Goal: Register for event/course

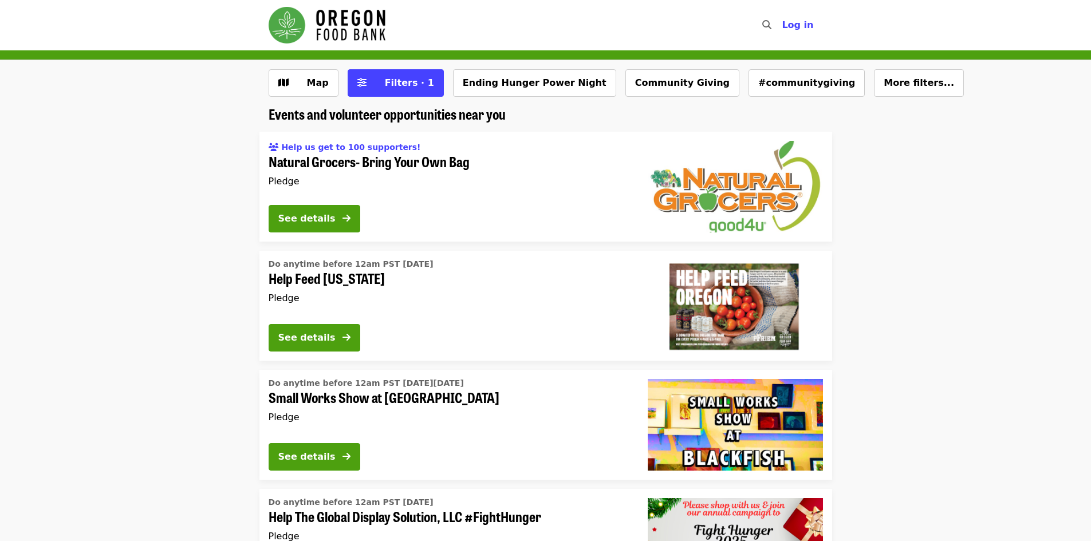
click at [192, 277] on li "Do anytime before 12am PST [DATE] Help Feed [US_STATE] Pledge See details" at bounding box center [545, 306] width 1091 height 110
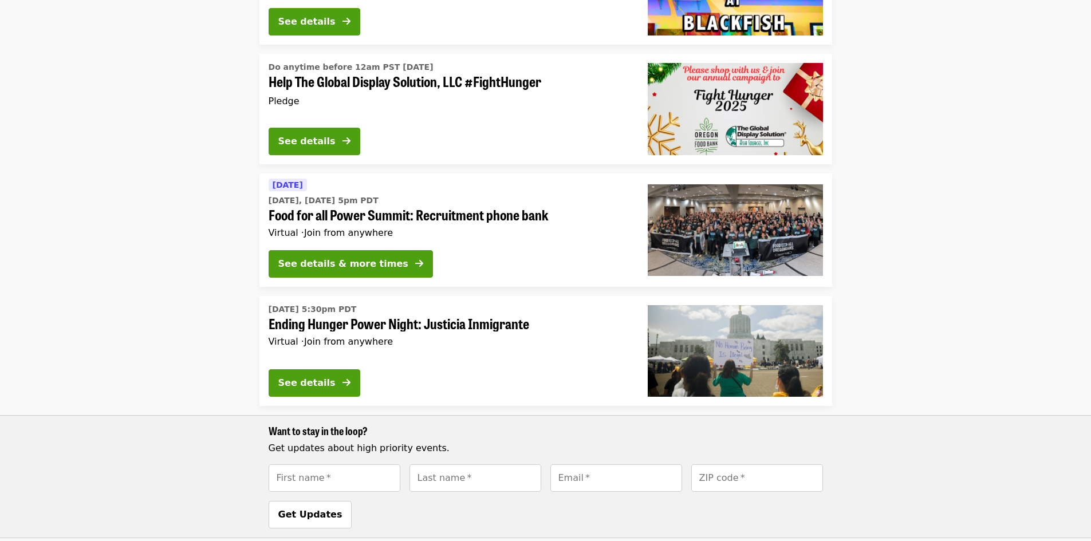
scroll to position [412, 0]
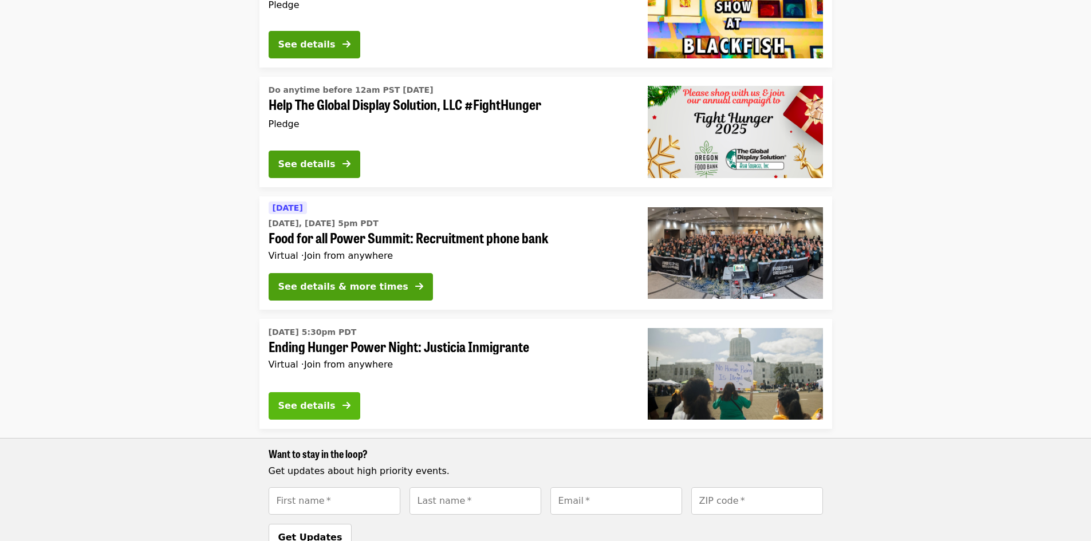
click at [317, 397] on button "See details" at bounding box center [315, 405] width 92 height 27
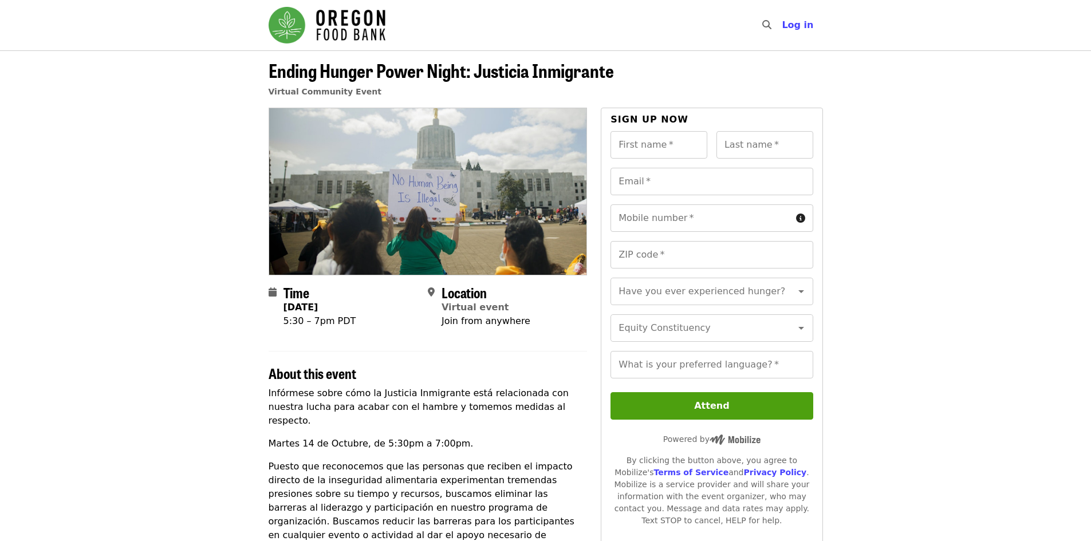
click at [127, 323] on article "Ending Hunger Power Night: Justicia Inmigrante Virtual Community Event Time [DA…" at bounding box center [545, 505] width 1091 height 911
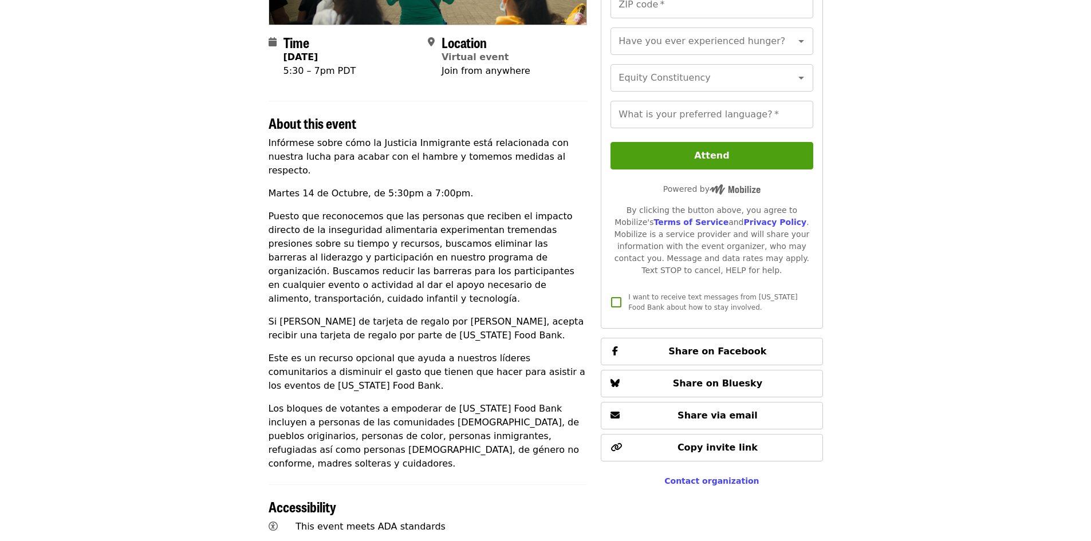
scroll to position [252, 0]
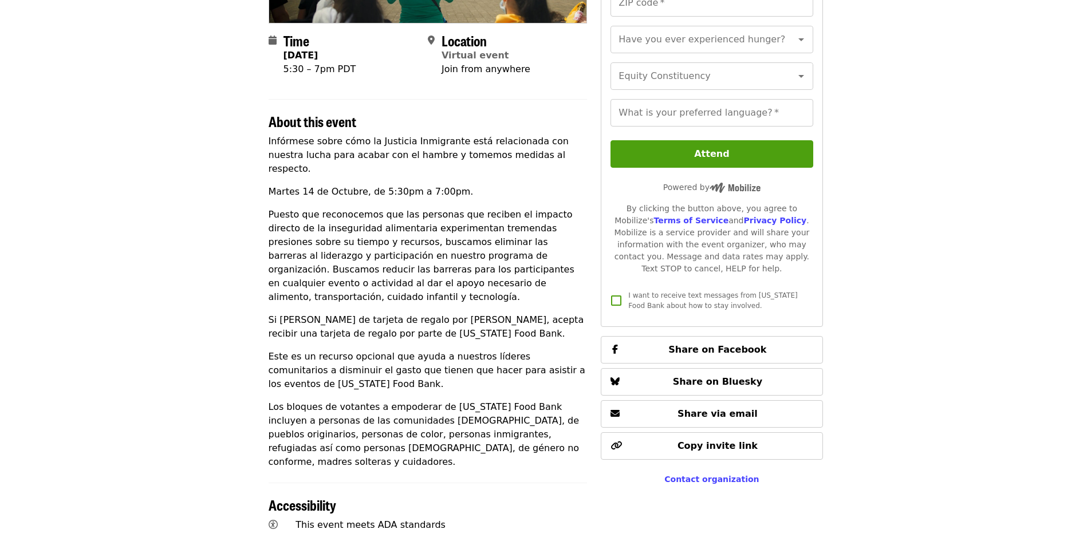
click at [129, 354] on article "Ending Hunger Power Night: Justicia Inmigrante Virtual Community Event Time [DA…" at bounding box center [545, 253] width 1091 height 911
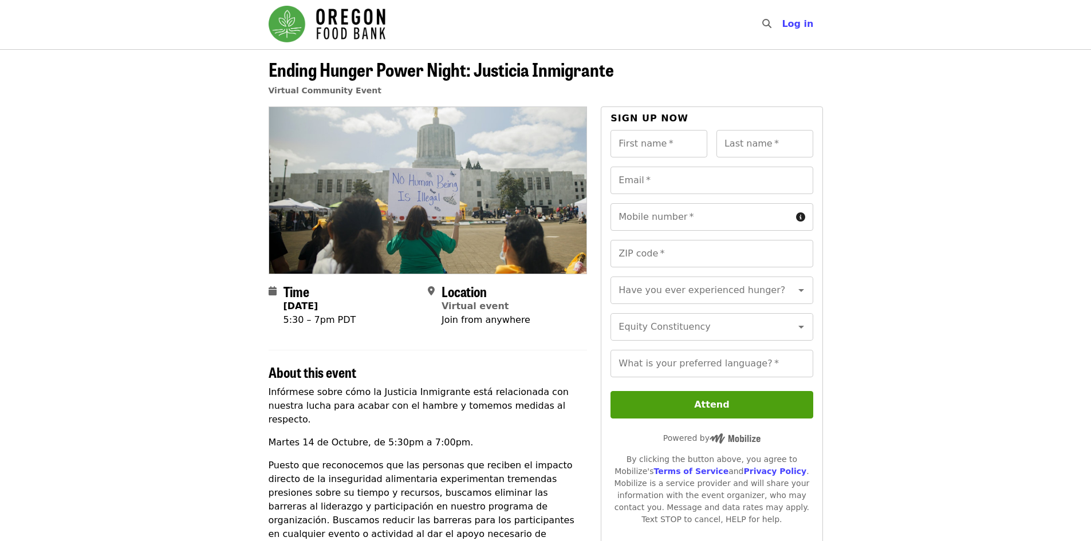
scroll to position [0, 0]
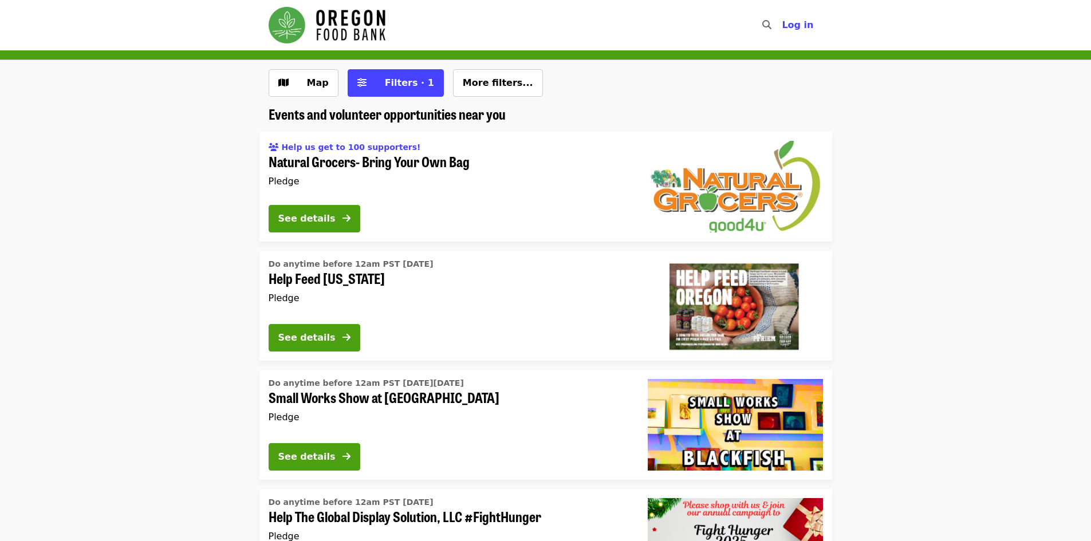
scroll to position [412, 0]
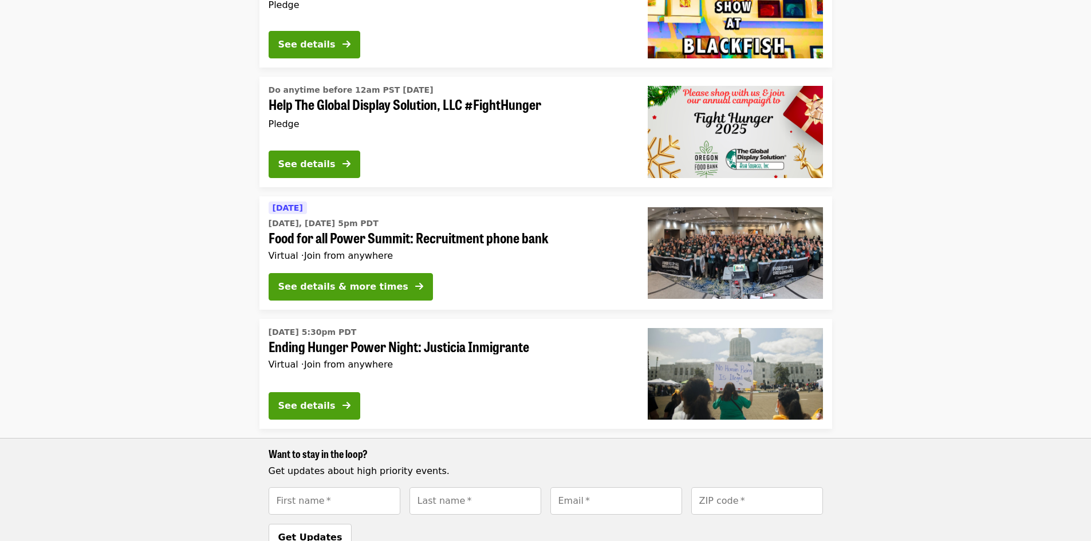
click at [143, 268] on li "[DATE] [DATE], [DATE] 5pm PDT Food for all Power Summit: Recruitment phone bank…" at bounding box center [545, 252] width 1091 height 113
click at [369, 286] on div "See details & more times" at bounding box center [343, 287] width 130 height 14
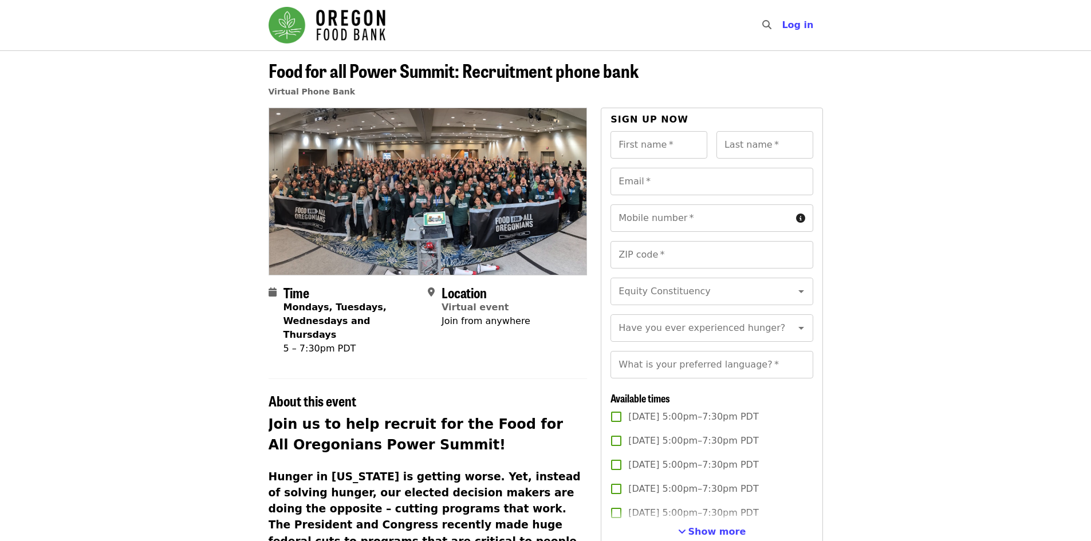
click at [166, 302] on article "Food for all Power Summit: Recruitment phone bank Virtual Phone Bank Time Monda…" at bounding box center [545, 490] width 1091 height 880
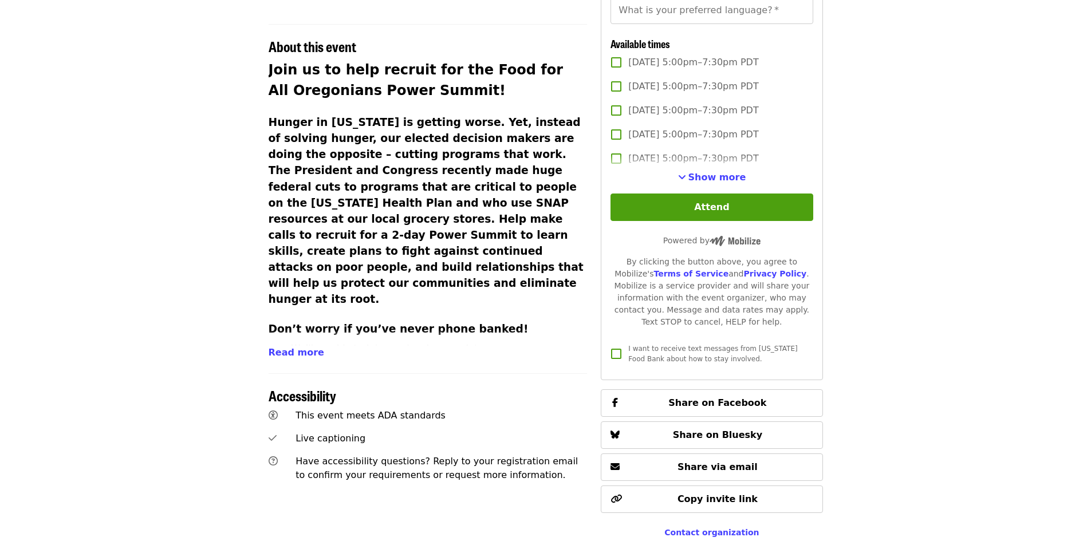
scroll to position [458, 0]
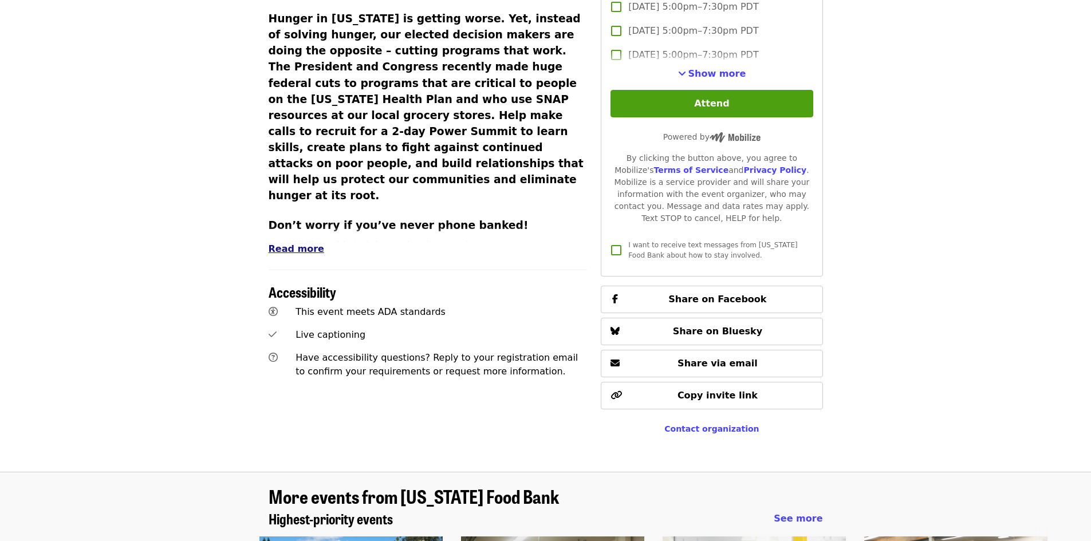
click at [299, 243] on span "Read more" at bounding box center [297, 248] width 56 height 11
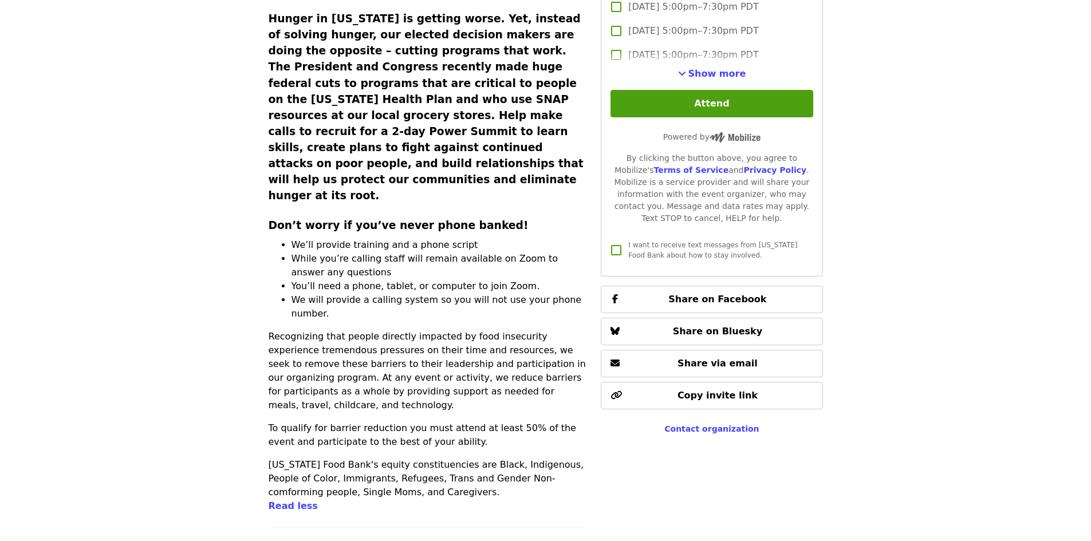
click at [178, 261] on article "Food for all Power Summit: Recruitment phone bank Virtual Phone Bank Time Monda…" at bounding box center [545, 134] width 1091 height 1085
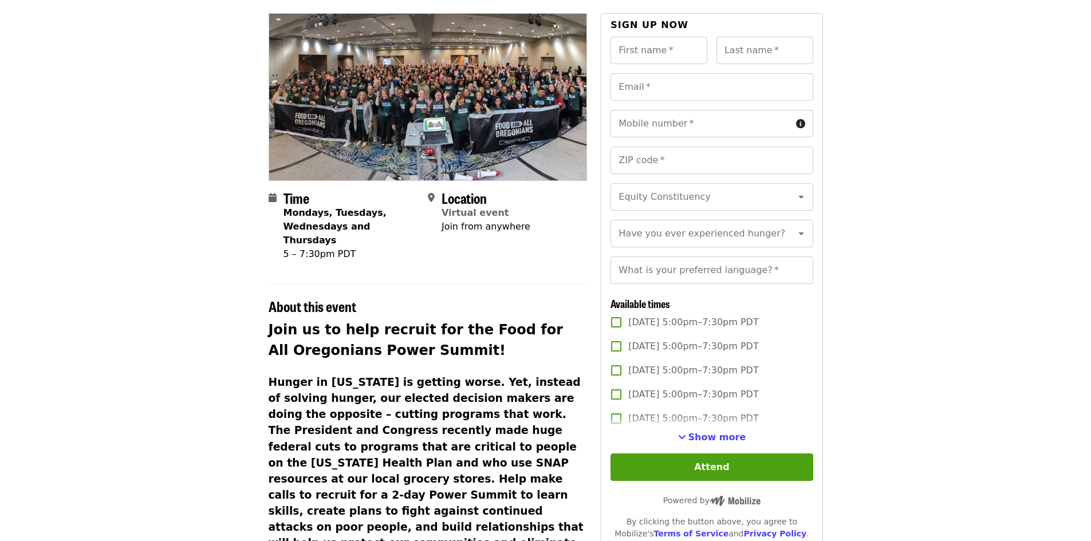
scroll to position [0, 0]
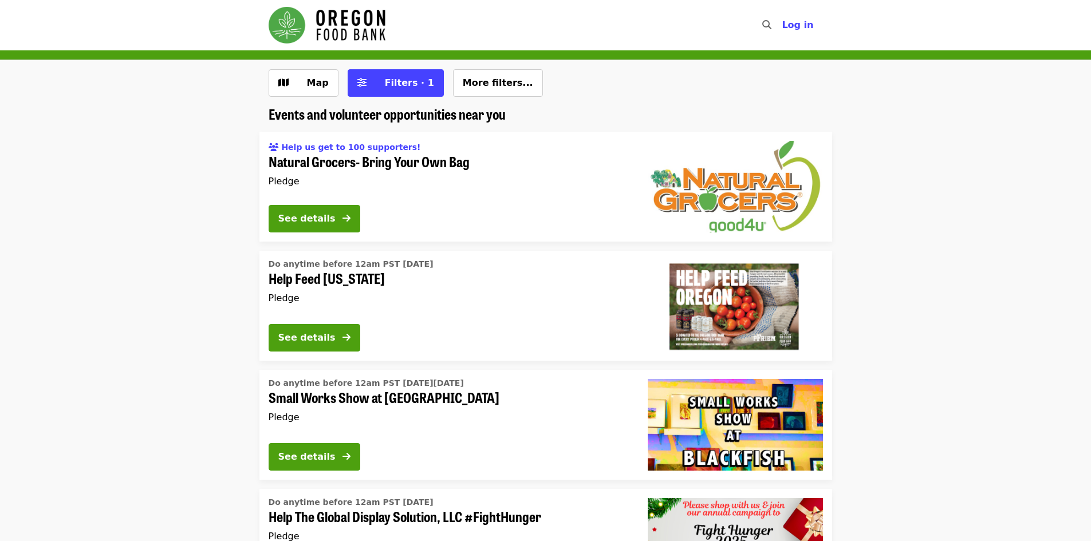
scroll to position [412, 0]
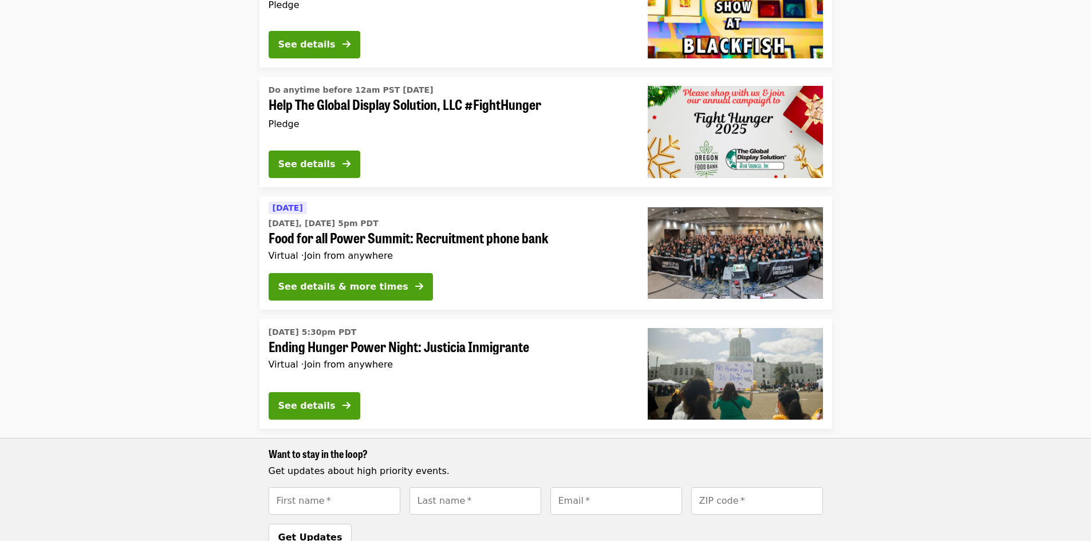
click at [115, 246] on li "[DATE] [DATE], [DATE] 5pm PDT Food for all Power Summit: Recruitment phone bank…" at bounding box center [545, 252] width 1091 height 113
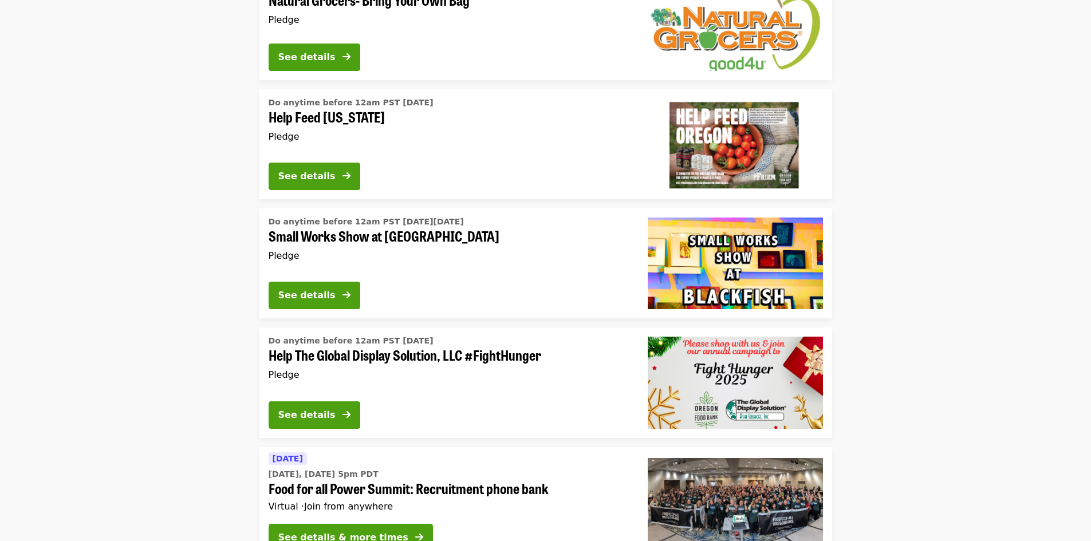
scroll to position [160, 0]
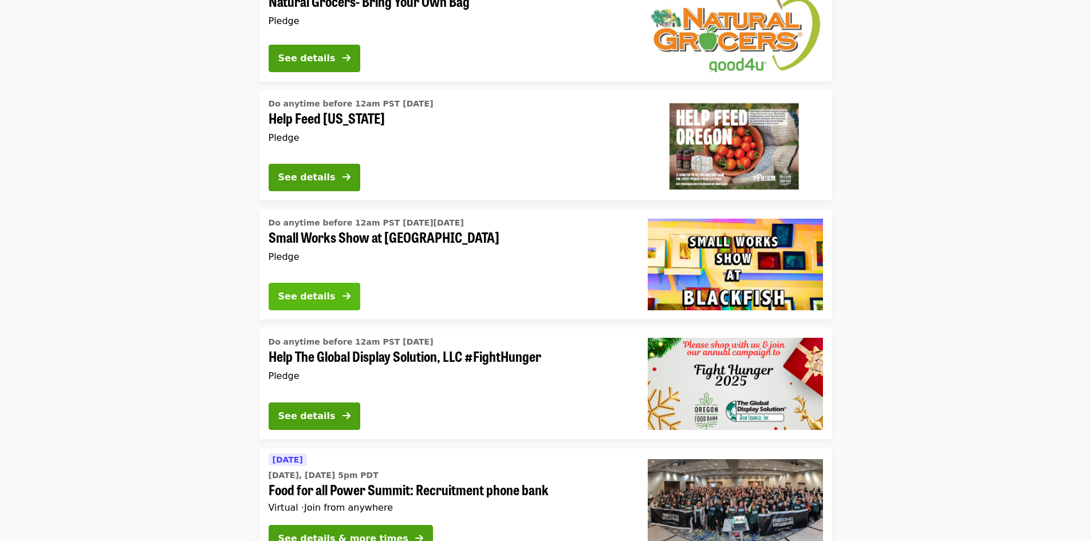
click at [322, 296] on div "See details" at bounding box center [306, 297] width 57 height 14
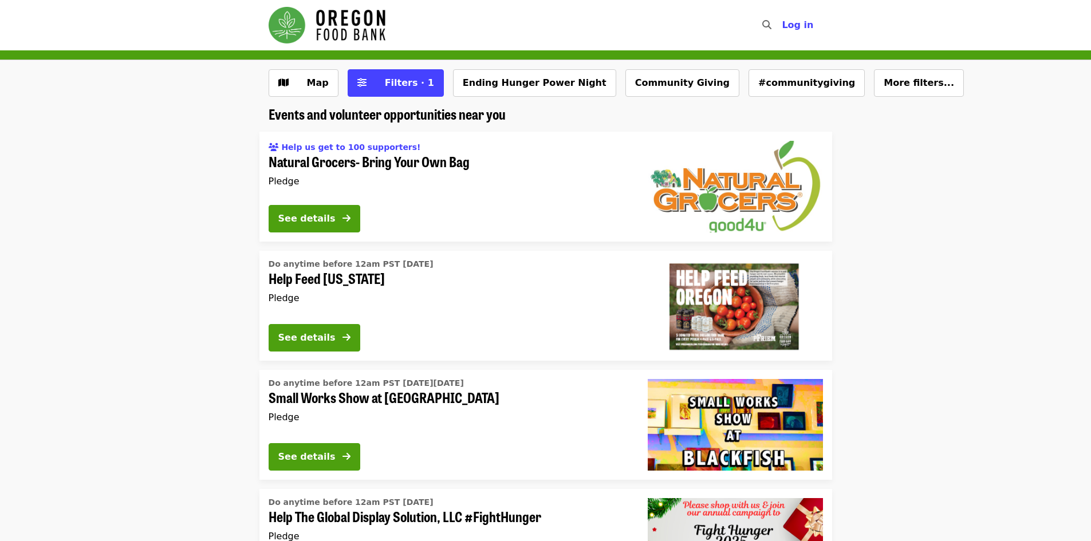
scroll to position [160, 0]
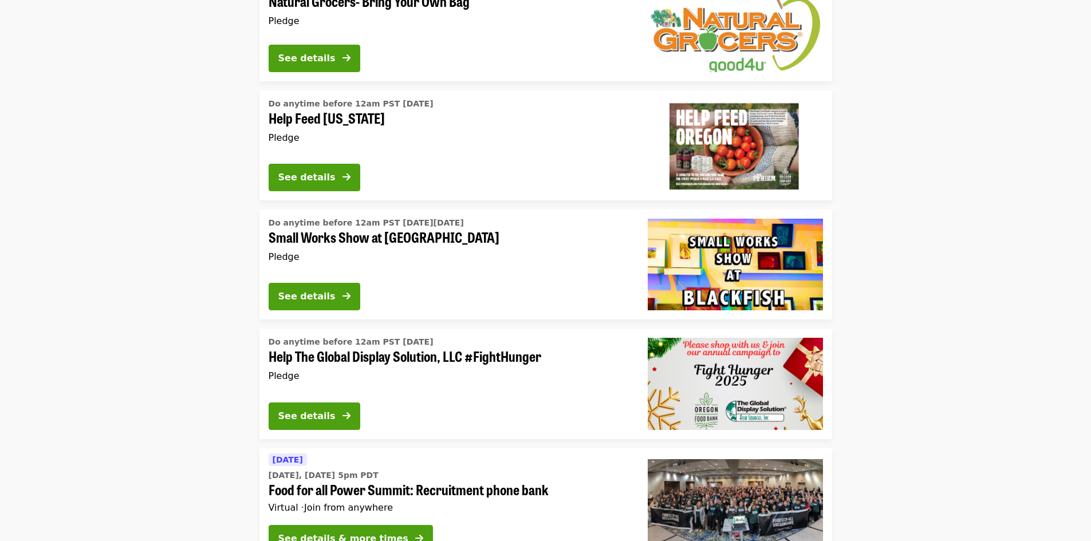
click at [143, 257] on li "Do anytime before 12am PST [DATE][DATE] Small Works Show at [GEOGRAPHIC_DATA] P…" at bounding box center [545, 265] width 1091 height 110
click at [330, 180] on div "See details" at bounding box center [306, 178] width 57 height 14
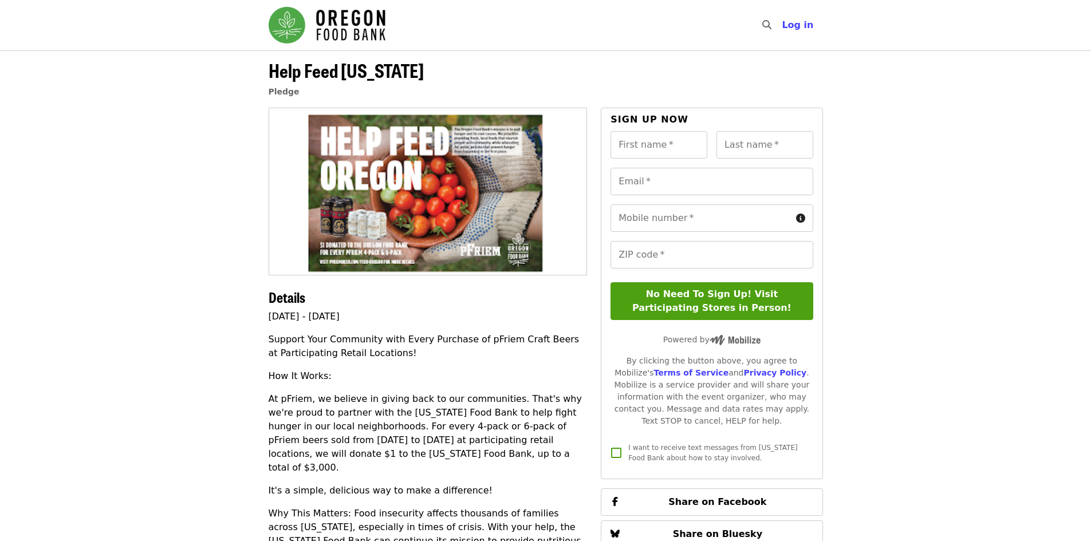
click at [175, 337] on article "Help Feed [US_STATE] Pledge Details [DATE] - [DATE] Support Your Community with…" at bounding box center [545, 454] width 1091 height 809
click at [206, 384] on article "Help Feed [US_STATE] Pledge Details [DATE] - [DATE] Support Your Community with…" at bounding box center [545, 454] width 1091 height 809
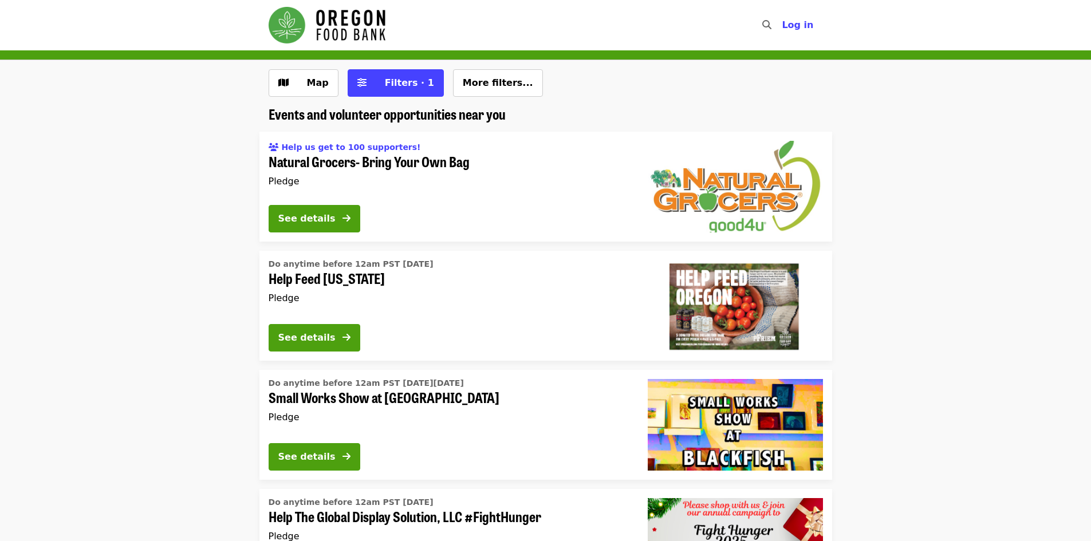
scroll to position [160, 0]
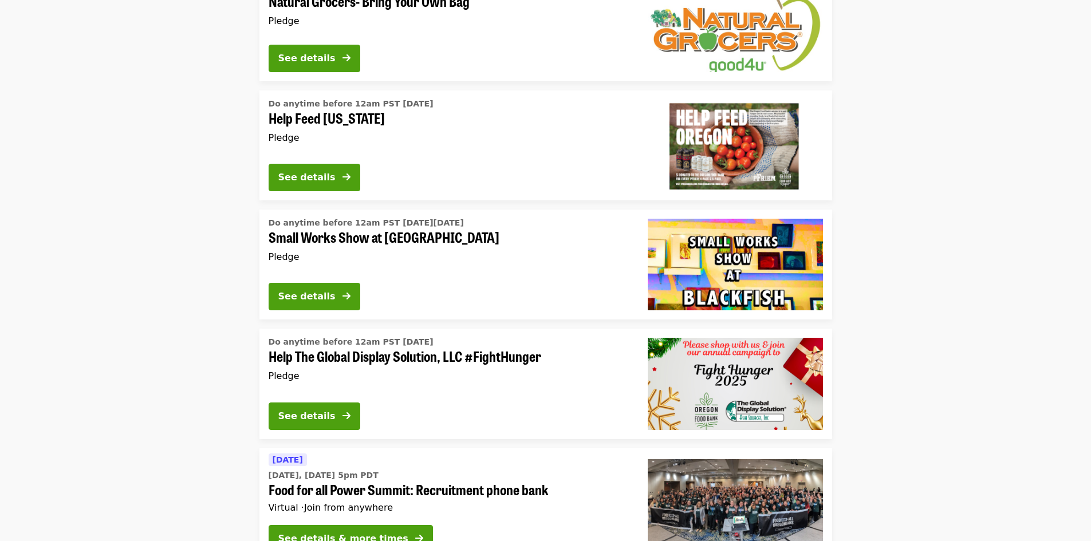
click at [120, 242] on li "Do anytime before 12am PST [DATE][DATE] Small Works Show at [GEOGRAPHIC_DATA] P…" at bounding box center [545, 265] width 1091 height 110
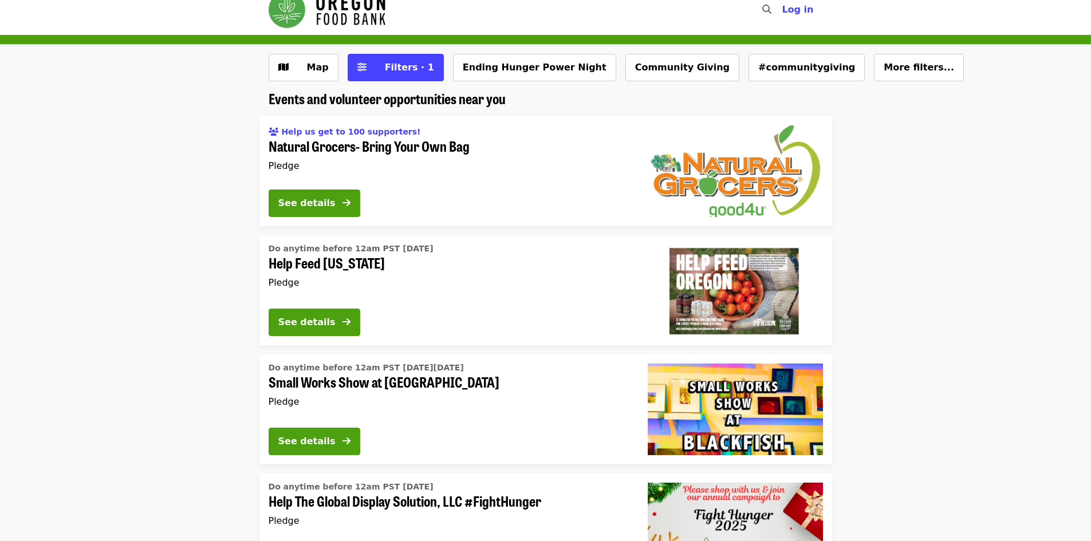
scroll to position [0, 0]
